Goal: Transaction & Acquisition: Purchase product/service

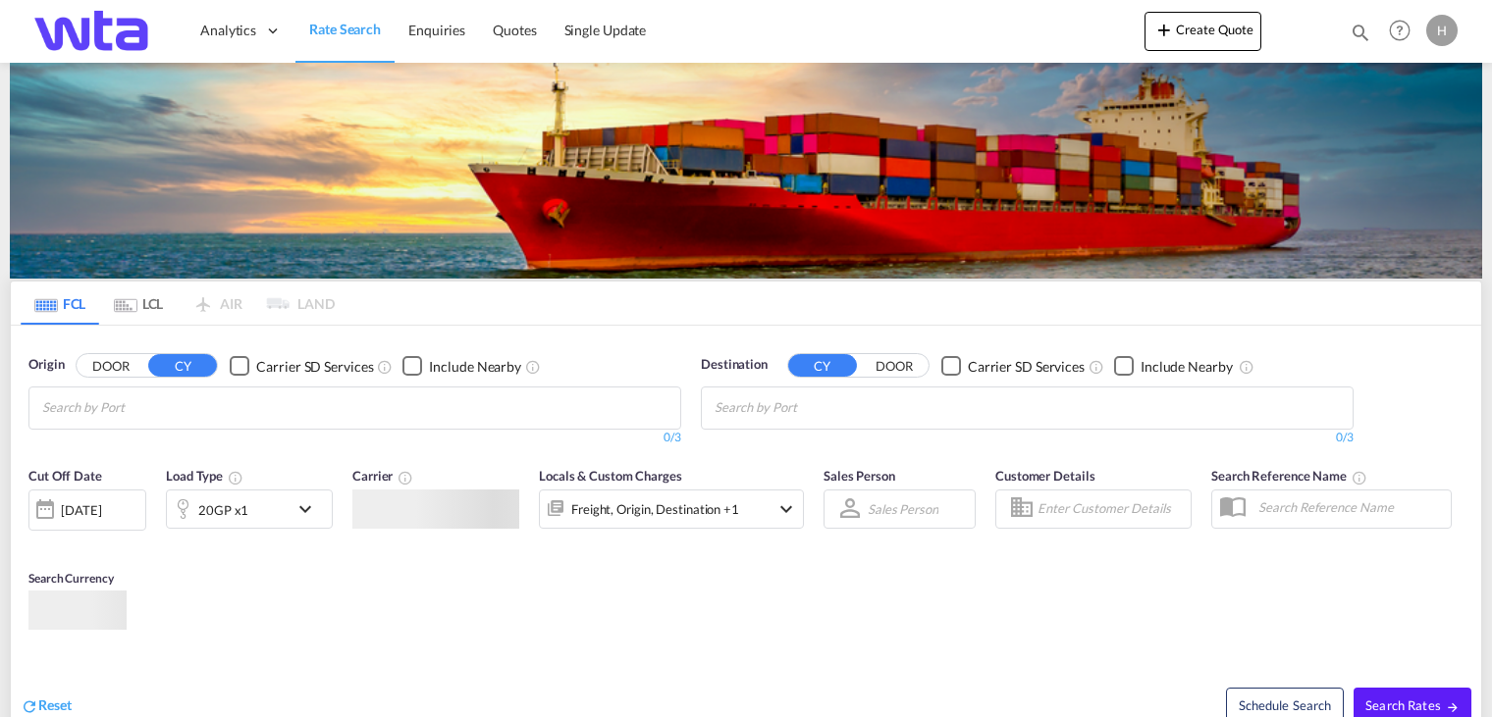
type input "[PERSON_NAME][EMAIL_ADDRESS][PERSON_NAME][DOMAIN_NAME]"
click at [726, 466] on div "Locals & Custom Charges Freight, Origin, Destination +1" at bounding box center [671, 507] width 265 height 82
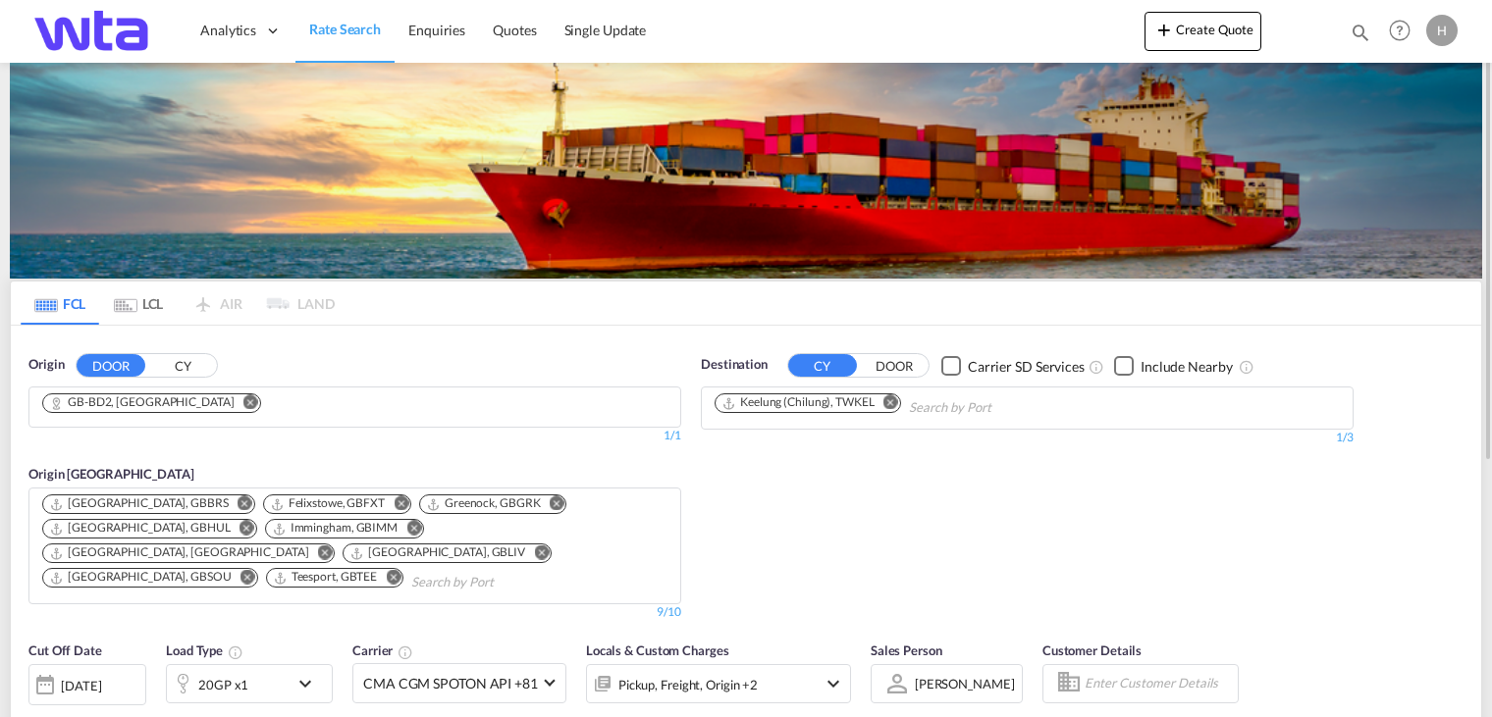
click at [231, 399] on button "Remove" at bounding box center [245, 405] width 29 height 20
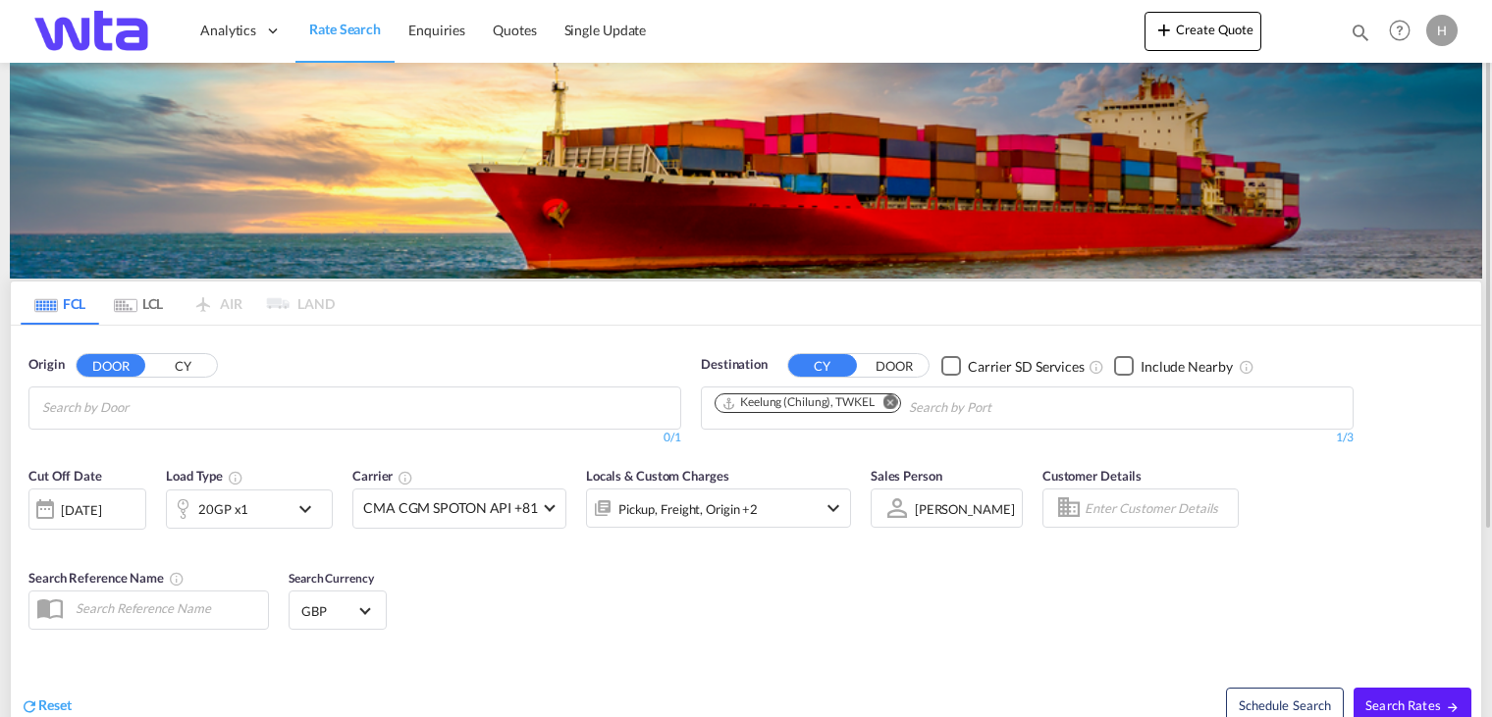
click at [228, 419] on input "Chips input." at bounding box center [135, 408] width 186 height 31
type input "S"
click at [891, 396] on md-icon "Remove" at bounding box center [890, 403] width 15 height 15
click at [886, 403] on body "Analytics Reports Dashboard Rate Search Enquiries Quotes" at bounding box center [746, 358] width 1492 height 717
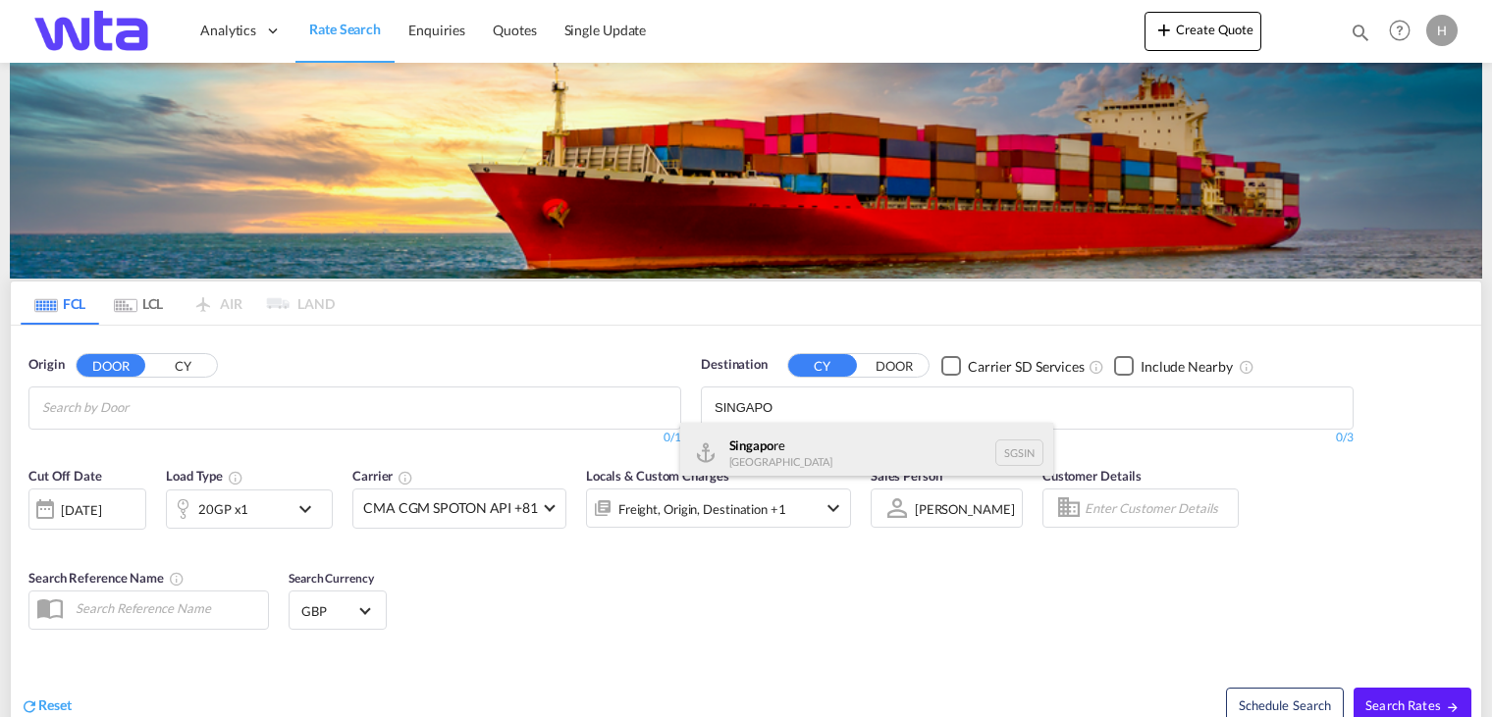
type input "SINGAPO"
click at [798, 452] on div "Singapo re Singapore [GEOGRAPHIC_DATA]" at bounding box center [866, 452] width 373 height 59
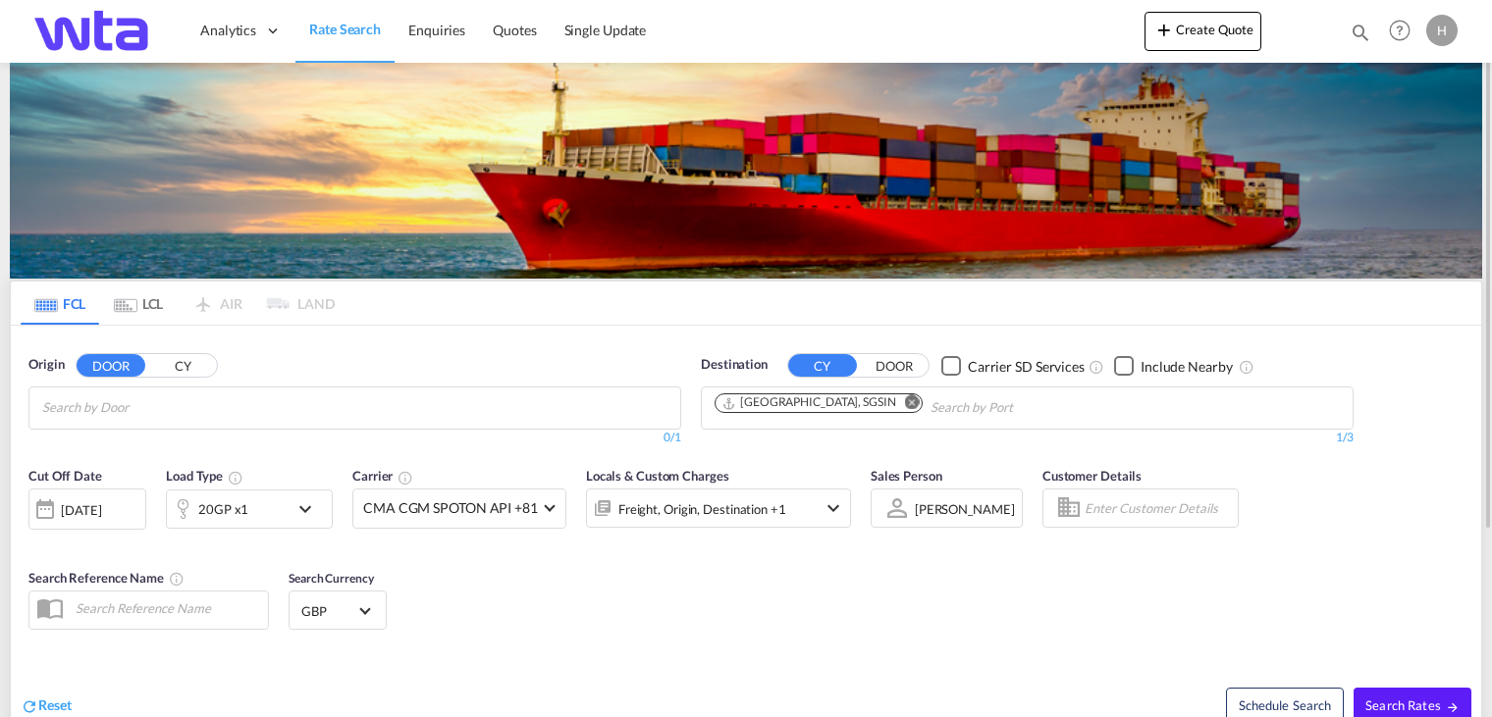
click at [300, 504] on md-icon "icon-chevron-down" at bounding box center [309, 510] width 33 height 24
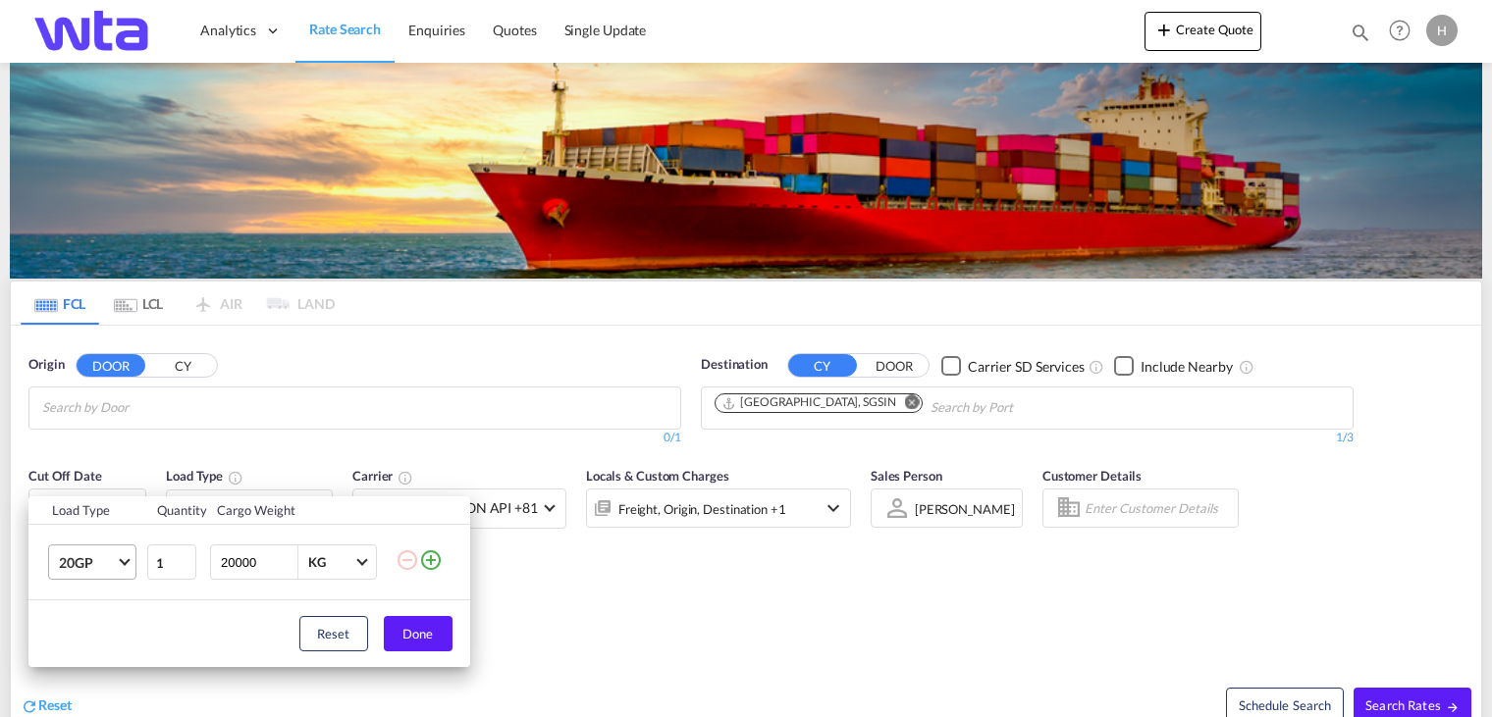
click at [119, 557] on md-select-value "20GP" at bounding box center [96, 562] width 79 height 33
click at [95, 572] on md-option "40HC" at bounding box center [108, 575] width 133 height 47
click at [421, 623] on button "Done" at bounding box center [418, 633] width 69 height 35
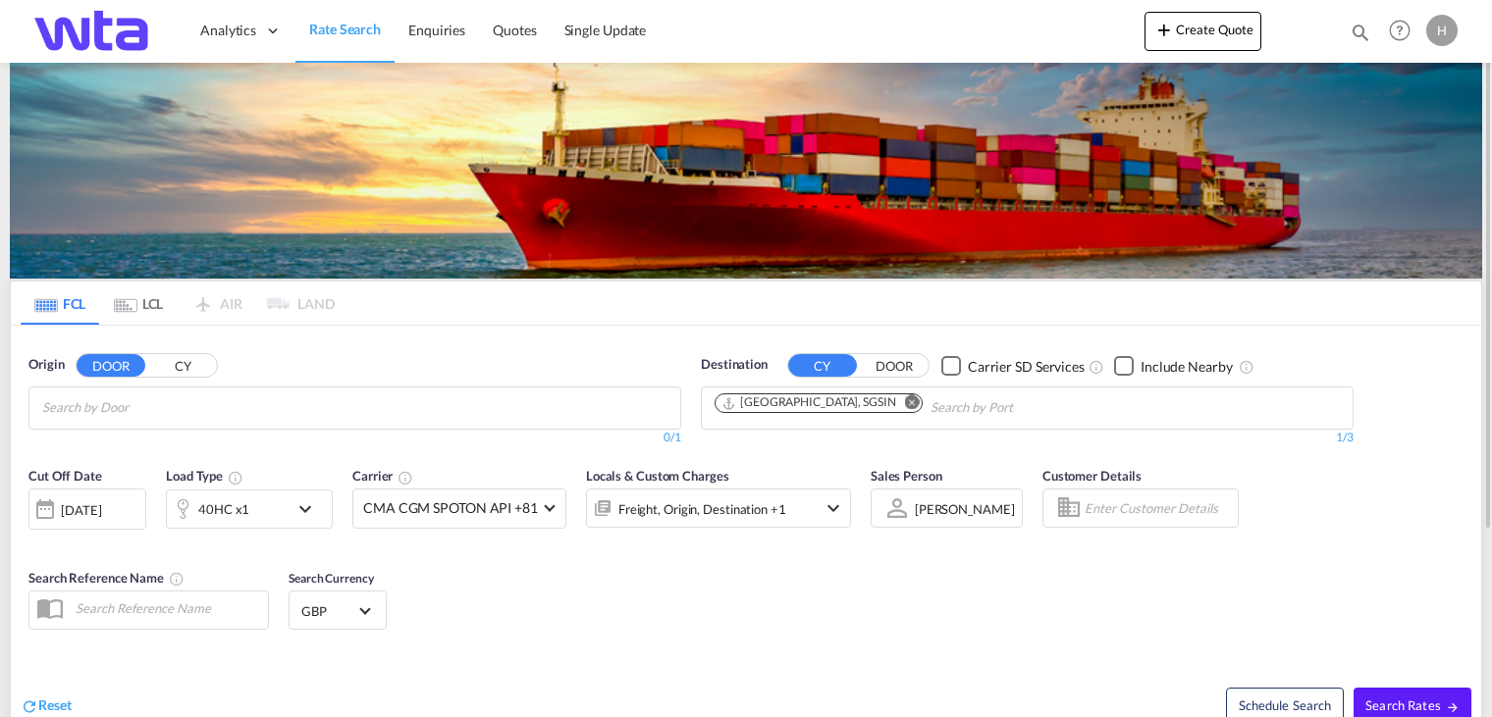
click at [261, 411] on body "Analytics Reports Dashboard Rate Search Enquiries Quotes" at bounding box center [746, 358] width 1492 height 717
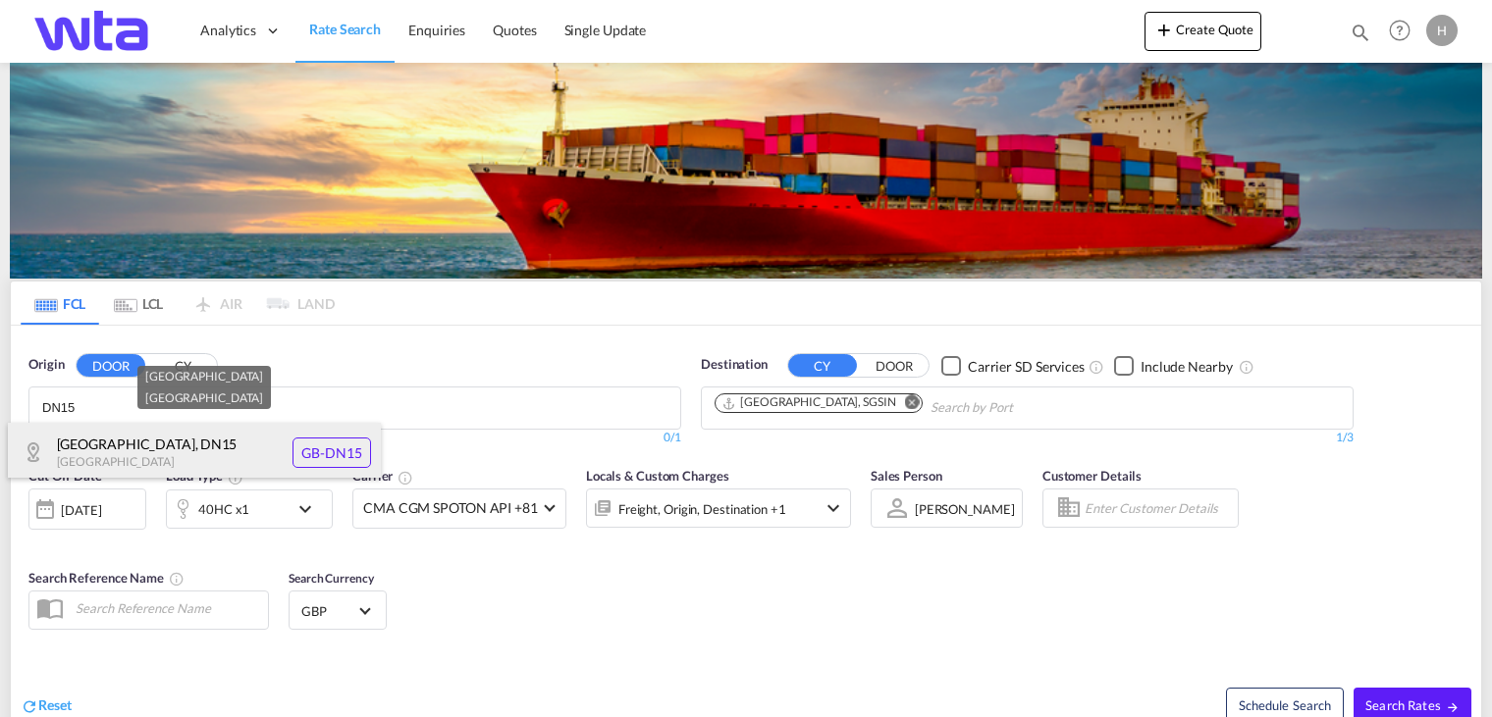
type input "DN15"
click at [137, 442] on div "[GEOGRAPHIC_DATA] [GEOGRAPHIC_DATA]-DN15" at bounding box center [194, 452] width 373 height 59
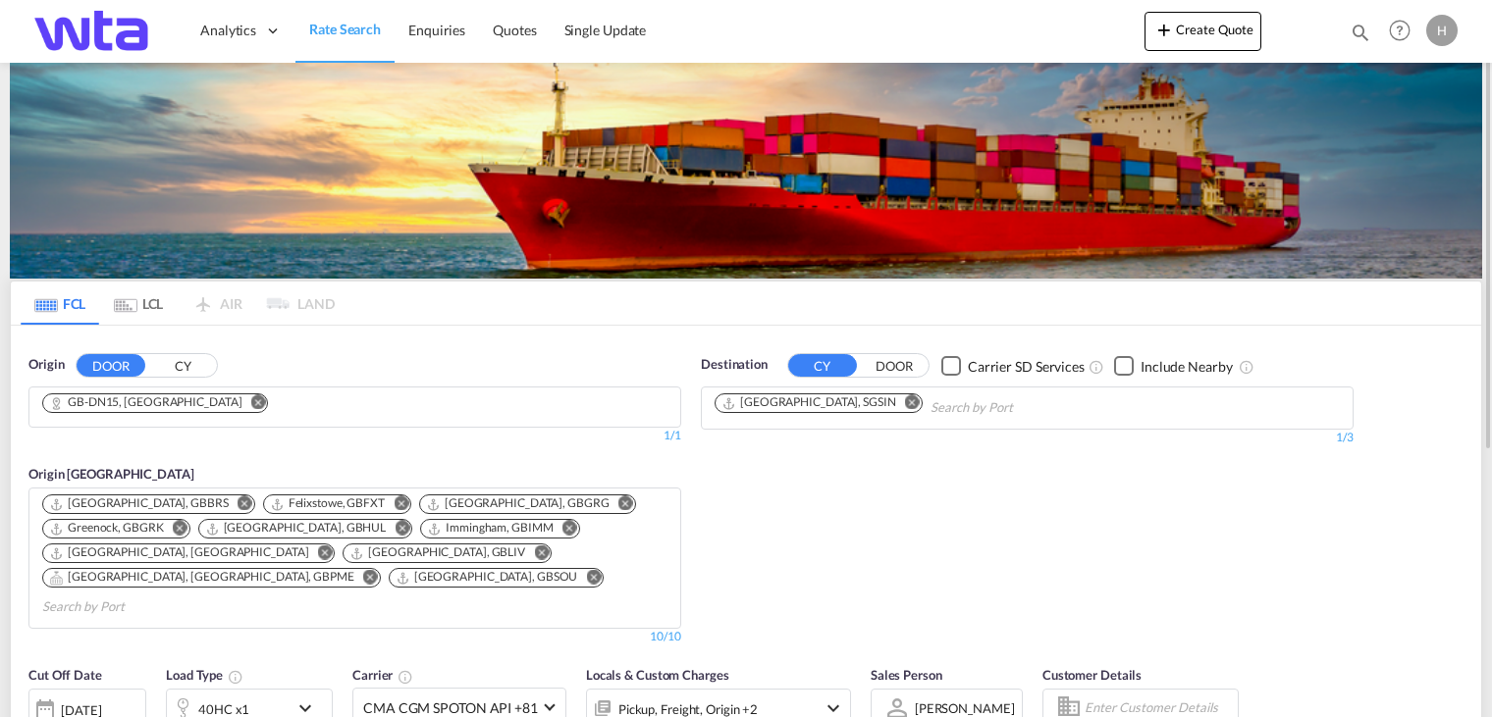
click at [364, 569] on button "Remove" at bounding box center [364, 579] width 29 height 20
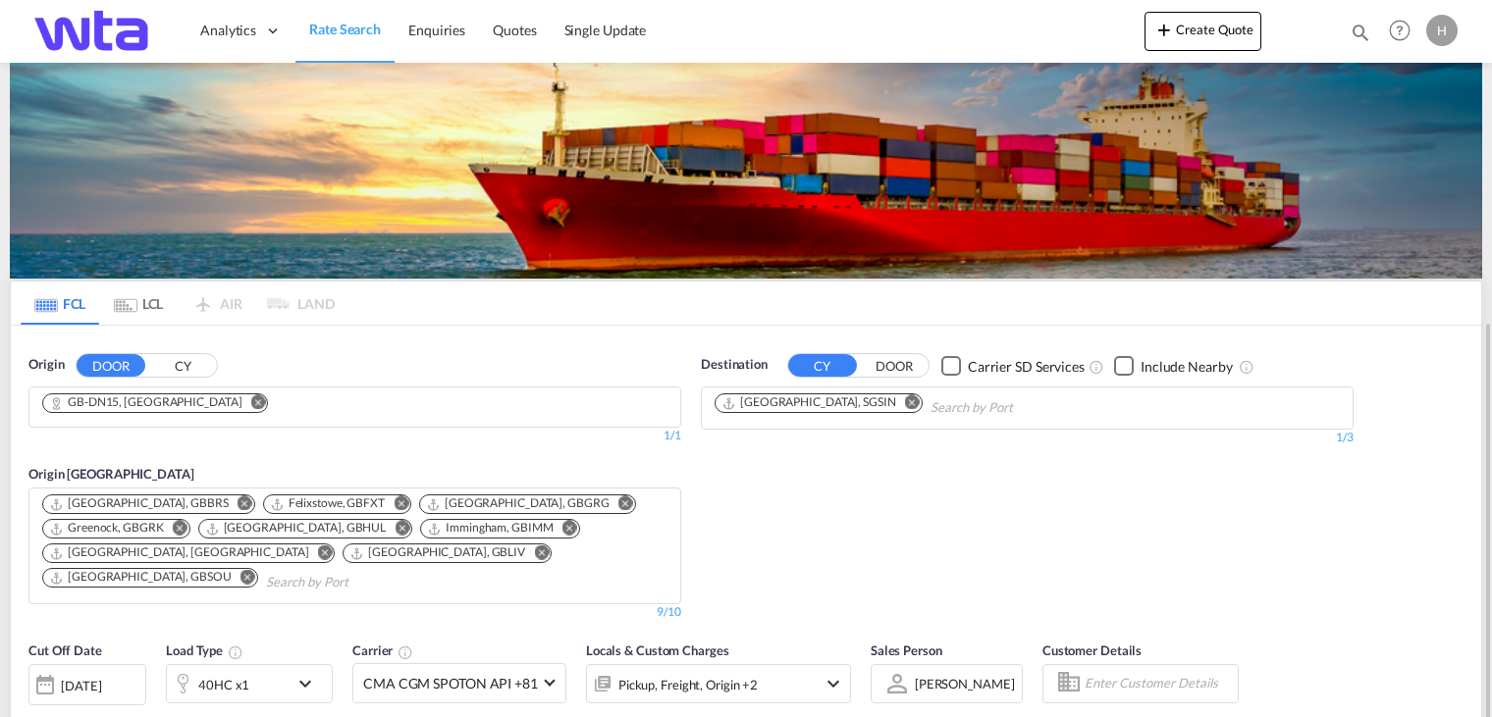
scroll to position [196, 0]
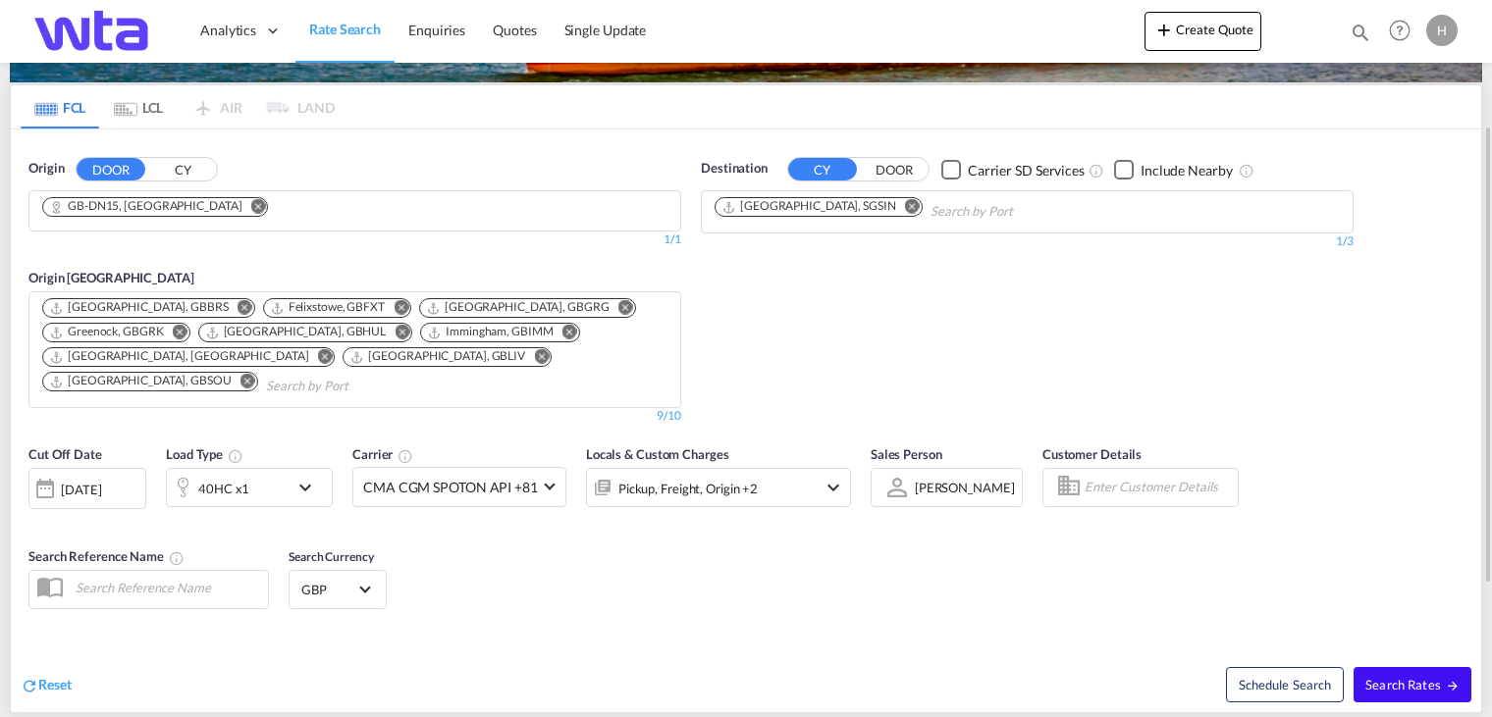
click at [1413, 677] on span "Search Rates" at bounding box center [1412, 685] width 94 height 16
type input "DN15 to SGSIN / [DATE]"
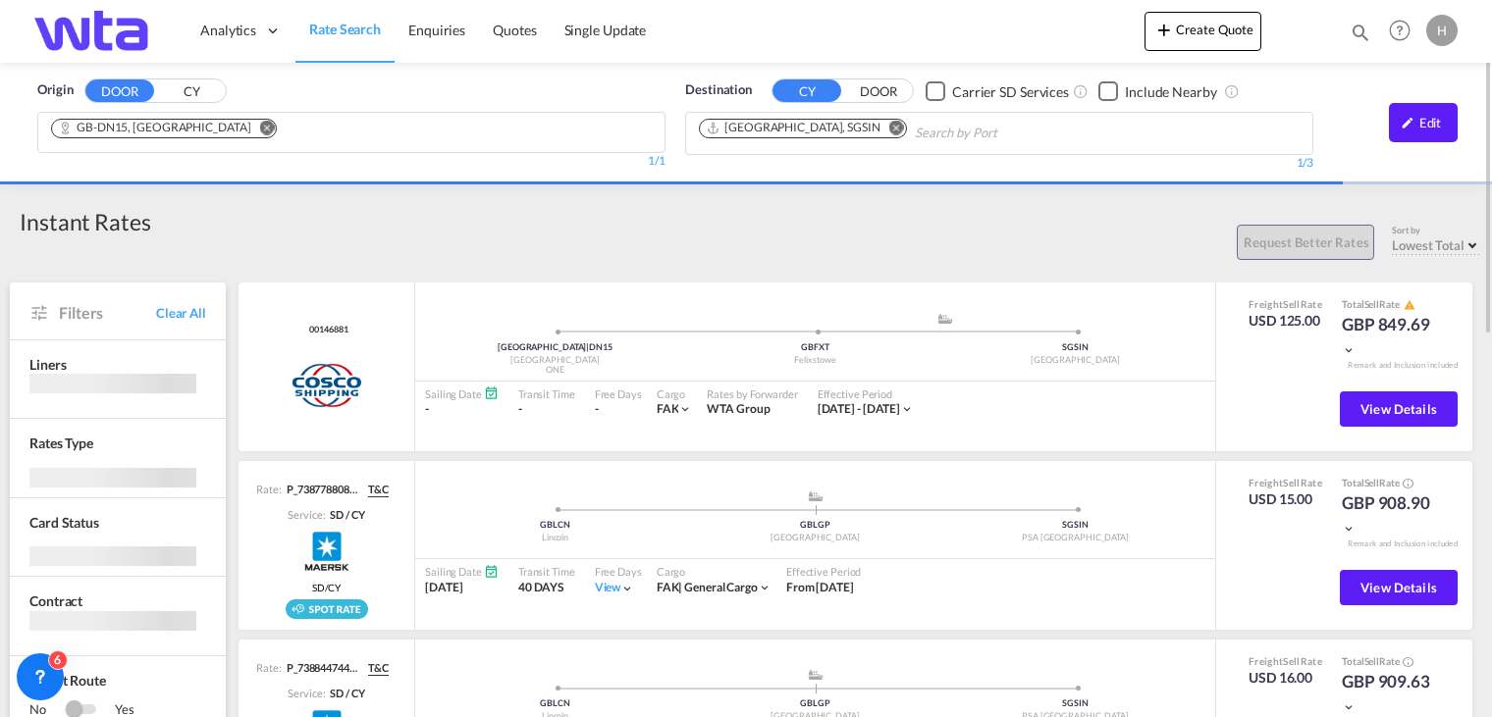
click at [1033, 223] on div "Request Better Rates Sort by Lowest Total Lowest Freight Lowest Total Fastest T…" at bounding box center [816, 239] width 1331 height 41
